Goal: Find specific page/section: Find specific page/section

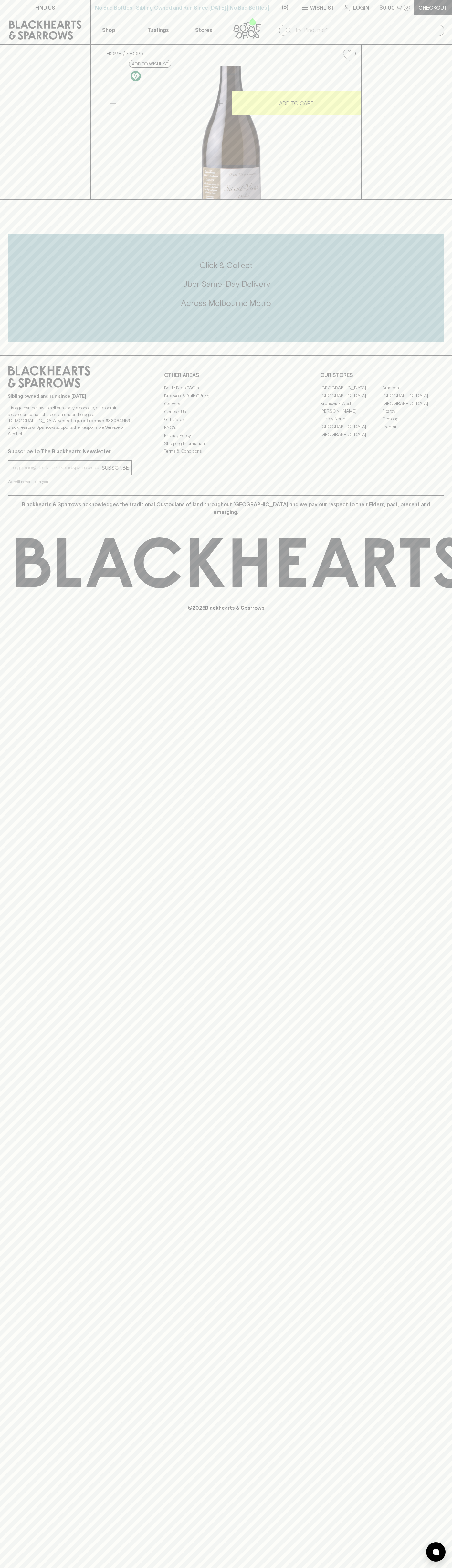
click at [193, 29] on link "Stores" at bounding box center [203, 29] width 45 height 29
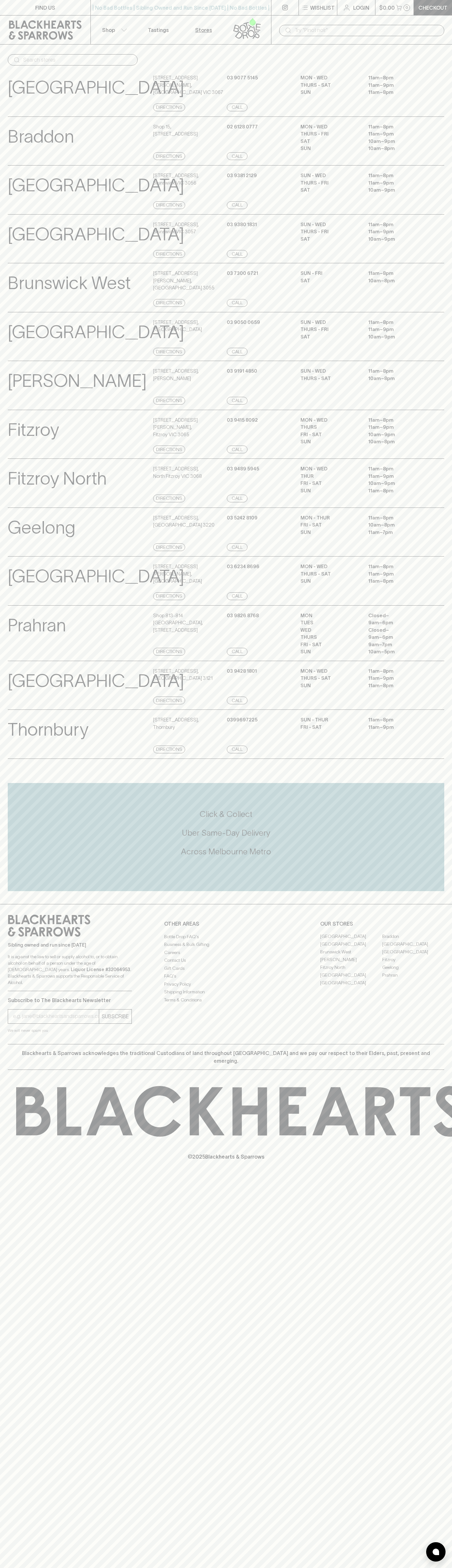
click at [84, 1567] on html "FIND US | No Bad Bottles | Sibling Owned and Run Since [DATE] | No Bad Bottles …" at bounding box center [226, 784] width 452 height 1568
click at [18, 1100] on icon at bounding box center [34, 1111] width 34 height 48
